Goal: Check status

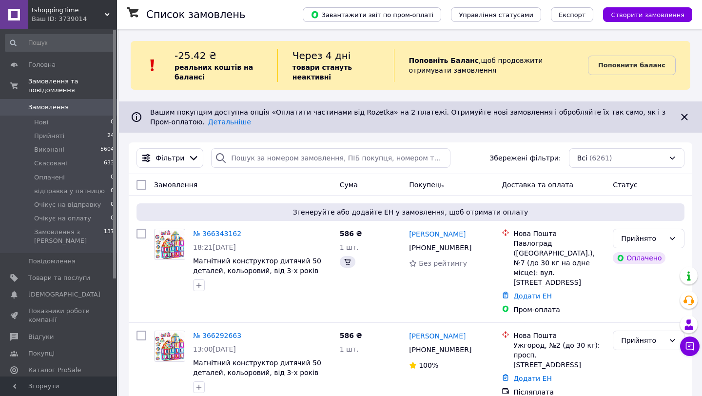
click at [81, 135] on li "Прийняті 24" at bounding box center [60, 136] width 120 height 14
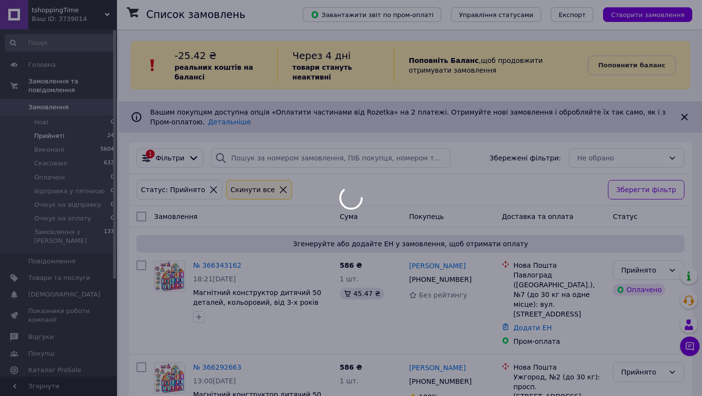
click at [459, 213] on div at bounding box center [351, 198] width 702 height 396
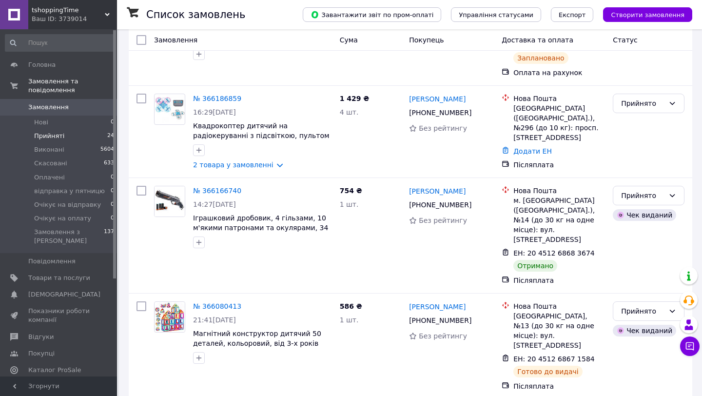
scroll to position [838, 0]
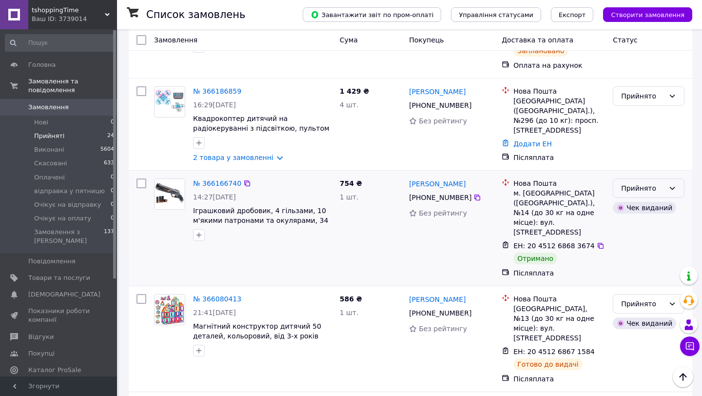
click at [656, 183] on div "Прийнято" at bounding box center [642, 188] width 43 height 11
click at [654, 173] on li "Виконано" at bounding box center [648, 173] width 71 height 18
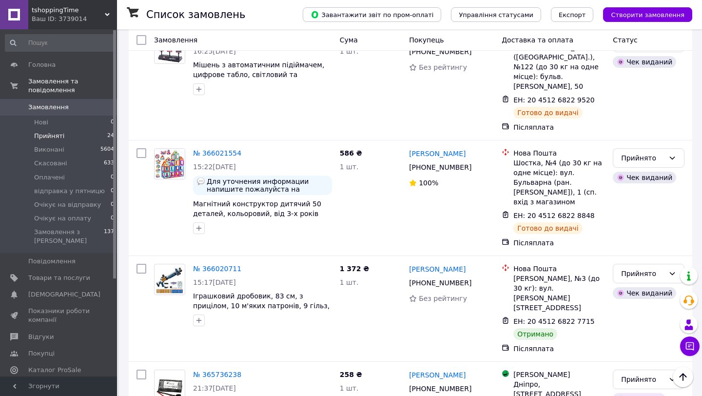
scroll to position [1248, 0]
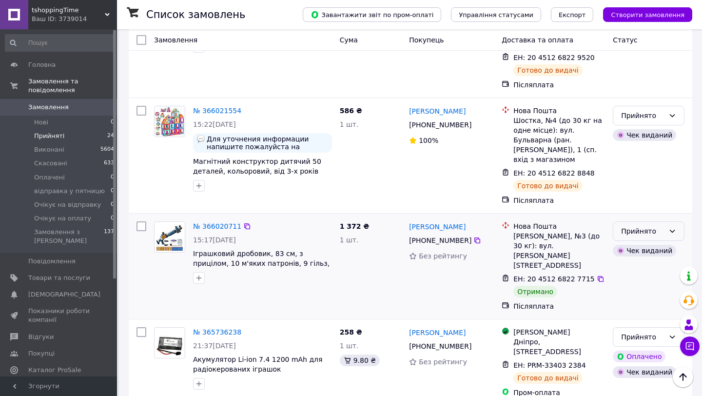
click at [640, 226] on div "Прийнято" at bounding box center [642, 231] width 43 height 11
click at [639, 183] on li "Виконано" at bounding box center [648, 186] width 71 height 18
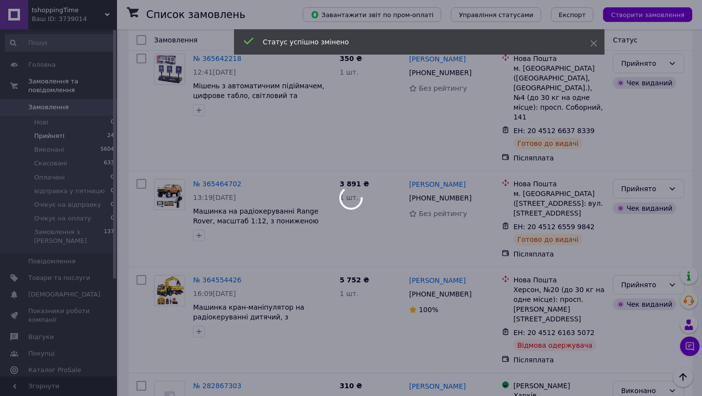
scroll to position [1618, 0]
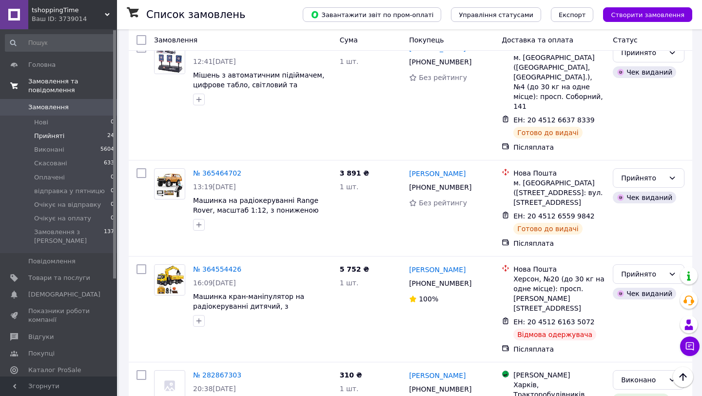
click at [53, 81] on span "Замовлення та повідомлення" at bounding box center [72, 86] width 89 height 18
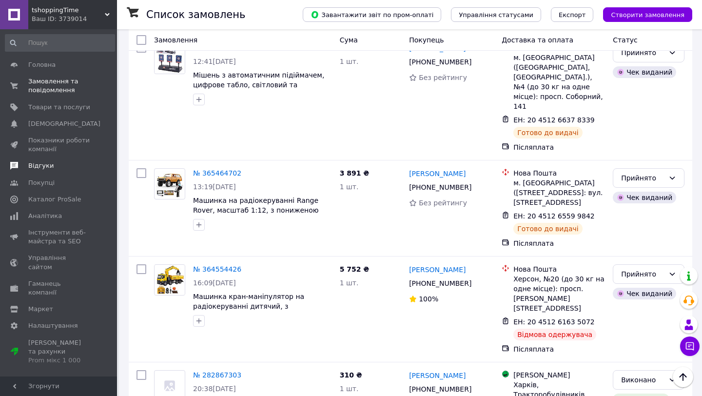
click at [52, 166] on span "Відгуки" at bounding box center [59, 165] width 62 height 9
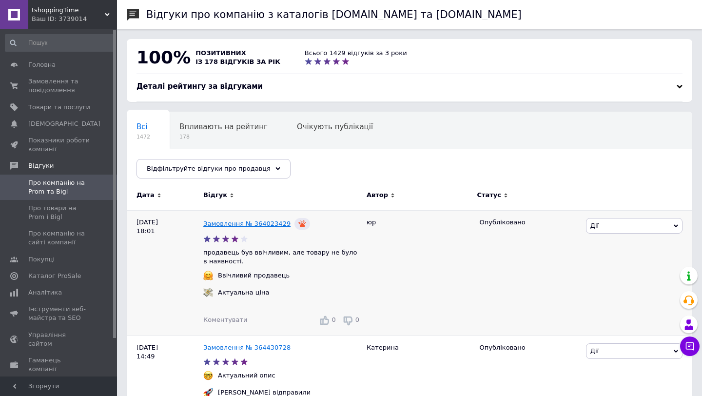
click at [259, 224] on link "Замовлення № 364023429" at bounding box center [246, 223] width 87 height 7
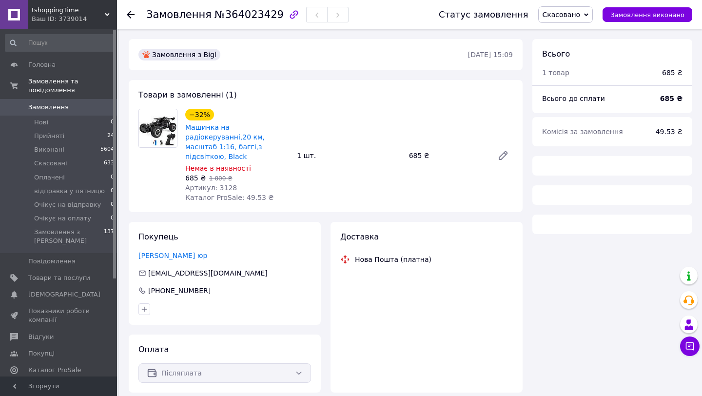
scroll to position [19, 0]
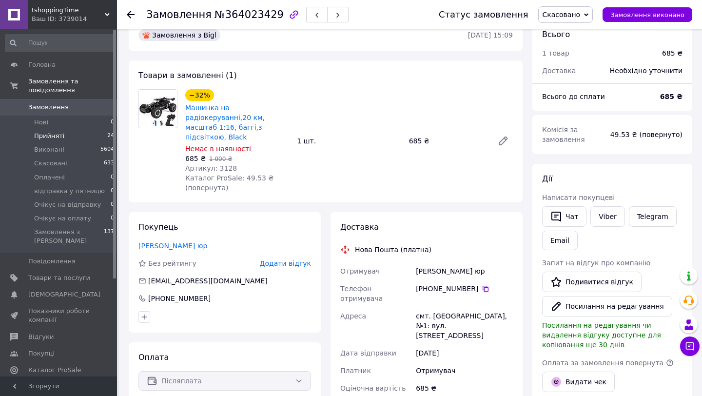
click at [47, 136] on span "Прийняті" at bounding box center [49, 136] width 30 height 9
